Goal: Check status: Check status

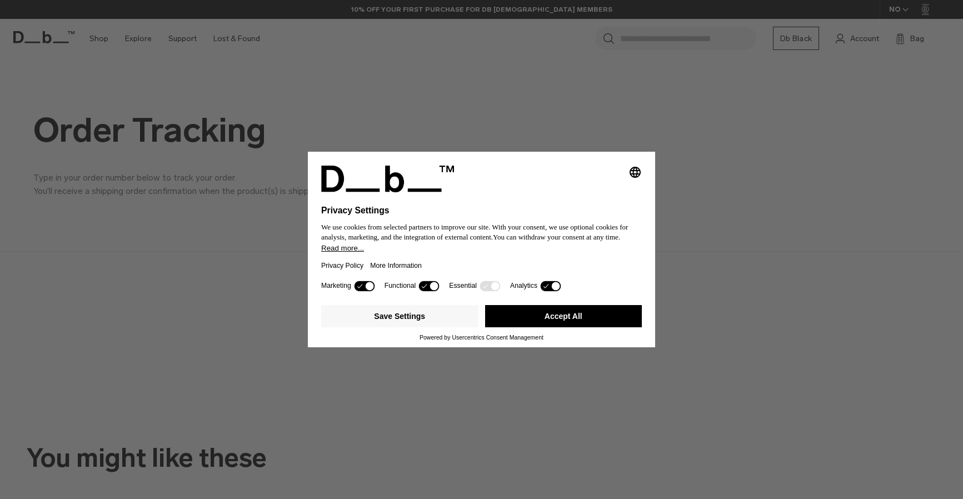
click at [557, 318] on button "Accept All" at bounding box center [563, 316] width 157 height 22
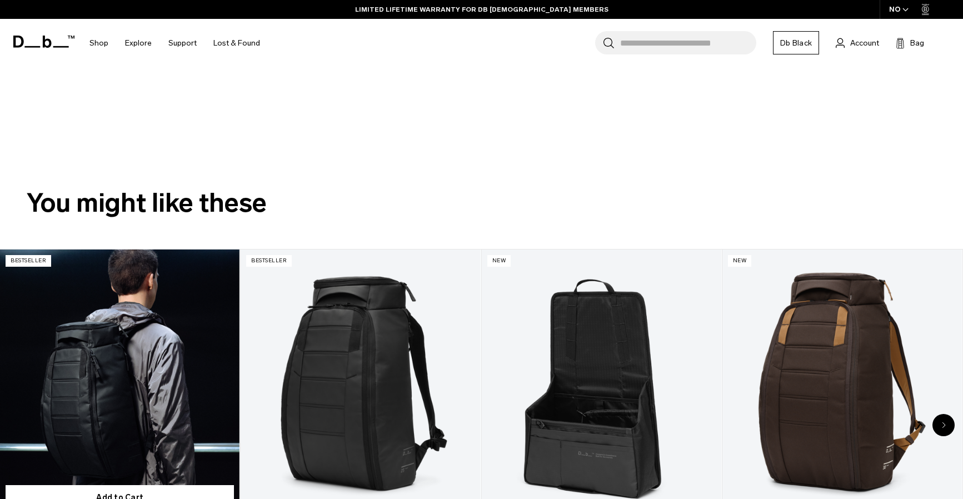
scroll to position [707, 0]
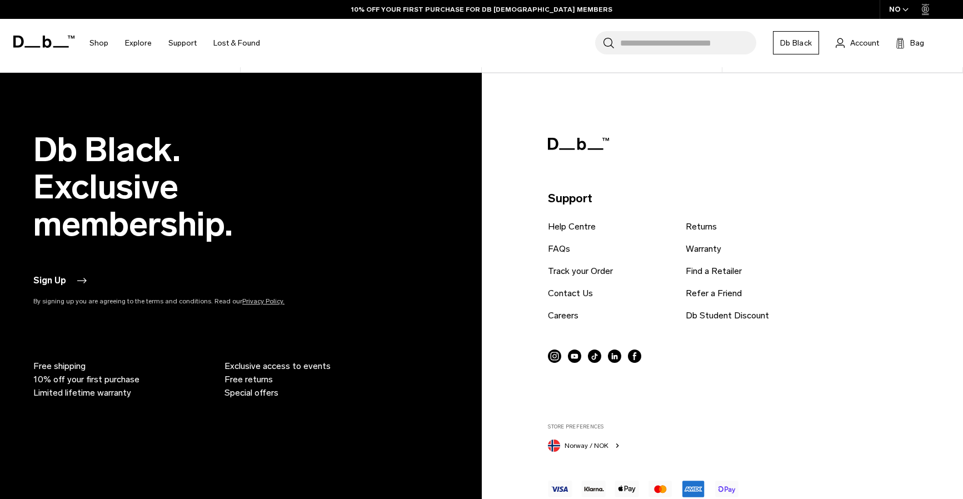
scroll to position [764, 0]
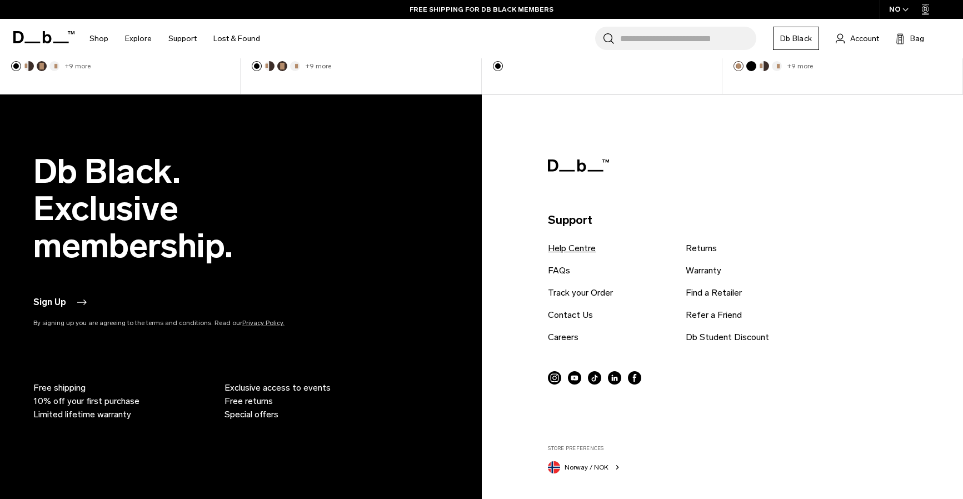
click at [578, 247] on link "Help Centre" at bounding box center [572, 248] width 48 height 13
click at [569, 311] on link "Contact Us" at bounding box center [570, 314] width 45 height 13
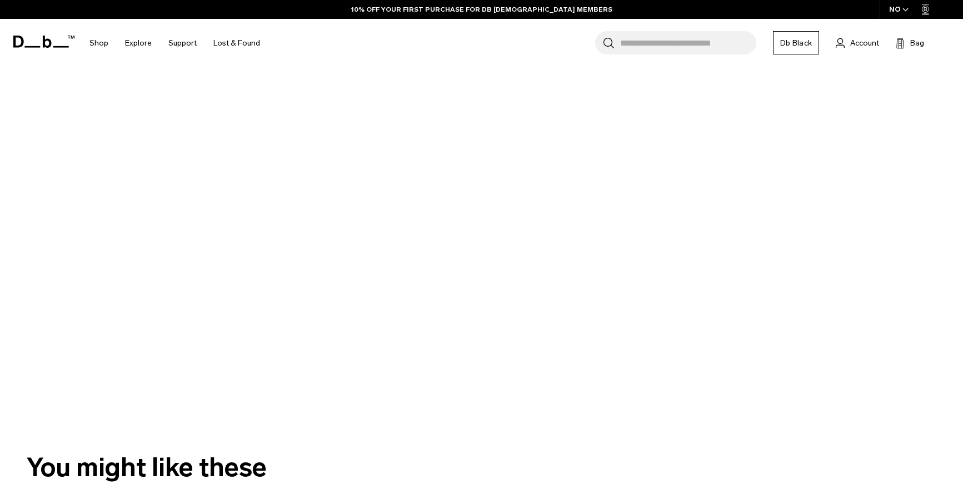
scroll to position [281, 0]
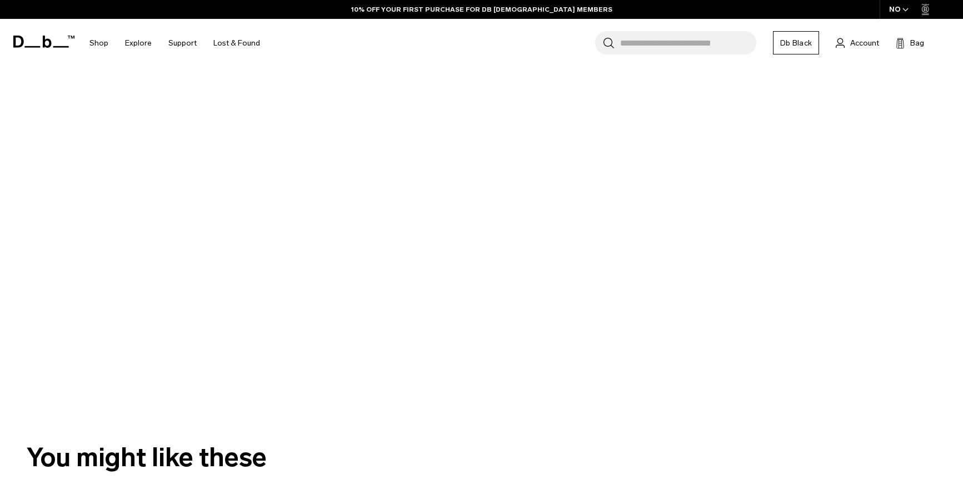
click at [619, 173] on div at bounding box center [472, 191] width 963 height 440
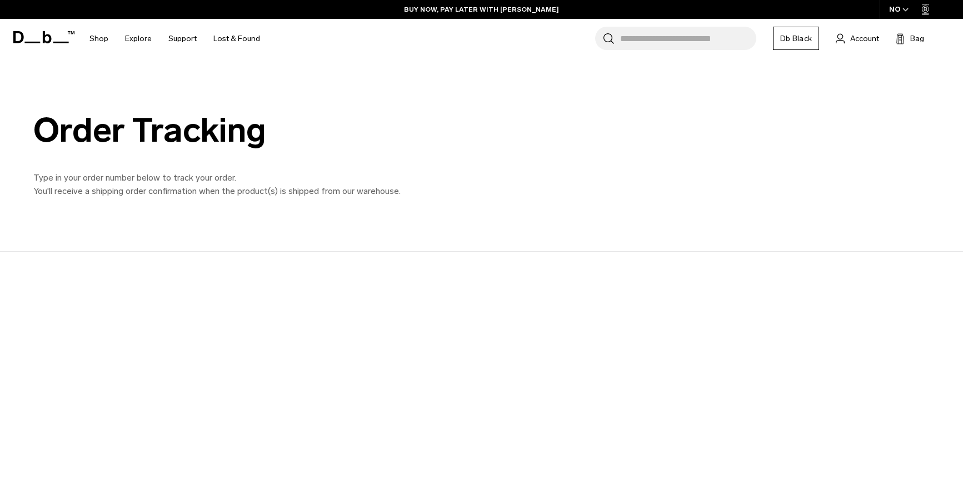
scroll to position [0, 0]
